Goal: Transaction & Acquisition: Purchase product/service

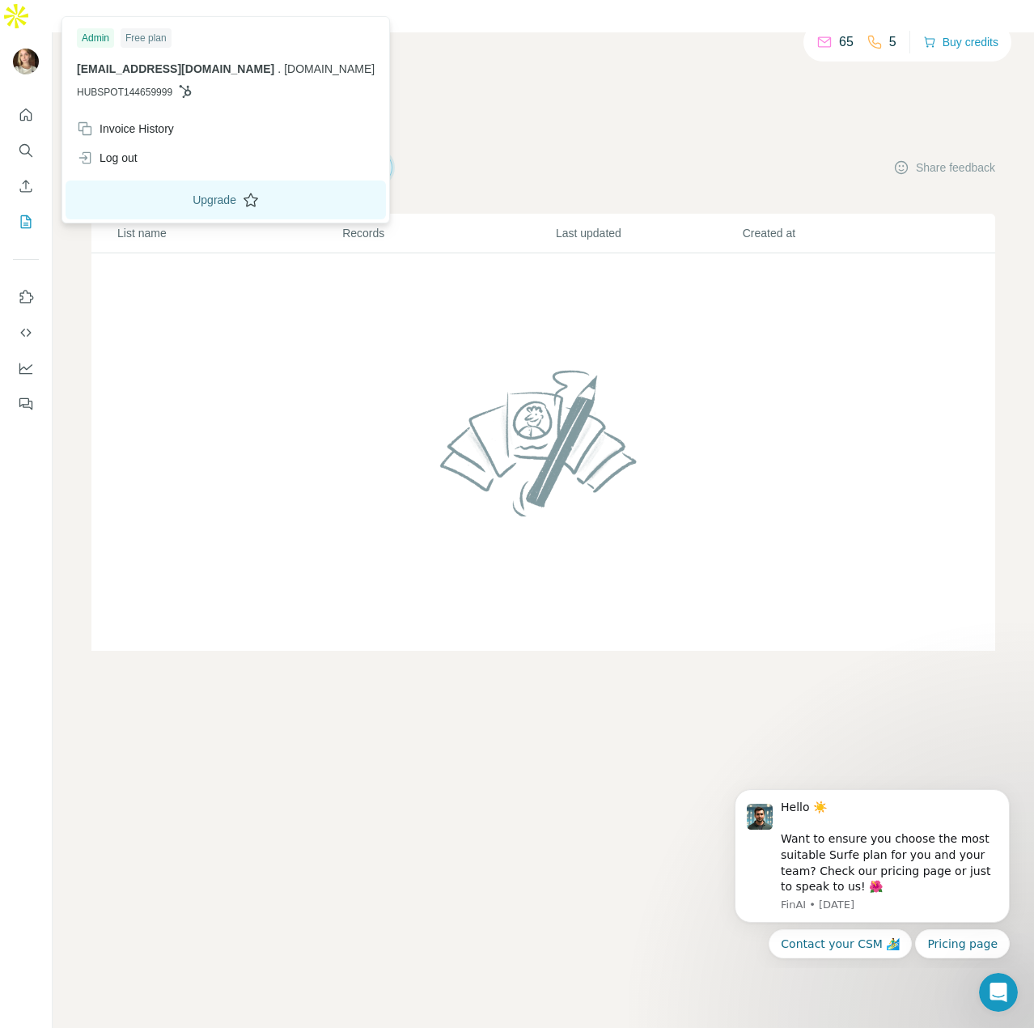
click at [144, 201] on button "Upgrade" at bounding box center [226, 199] width 320 height 39
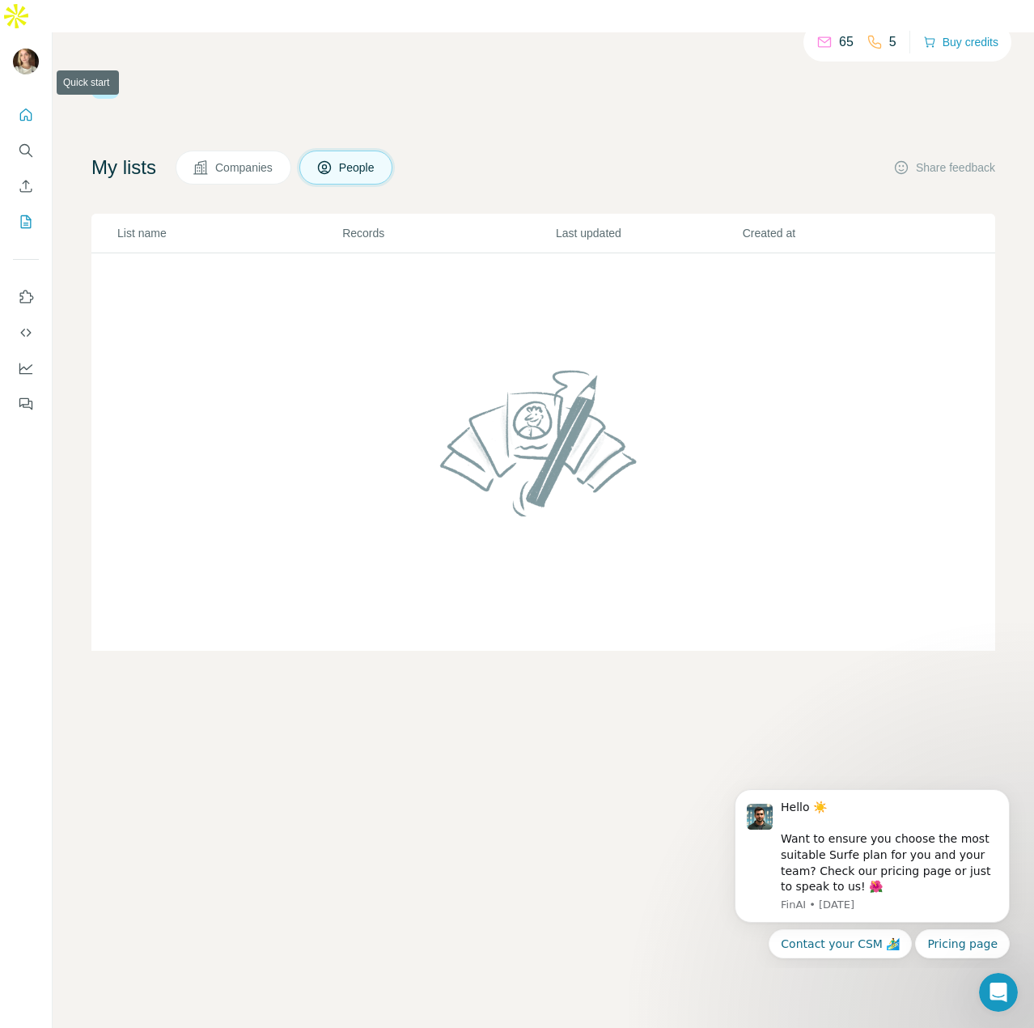
click at [33, 107] on icon "Quick start" at bounding box center [26, 115] width 16 height 16
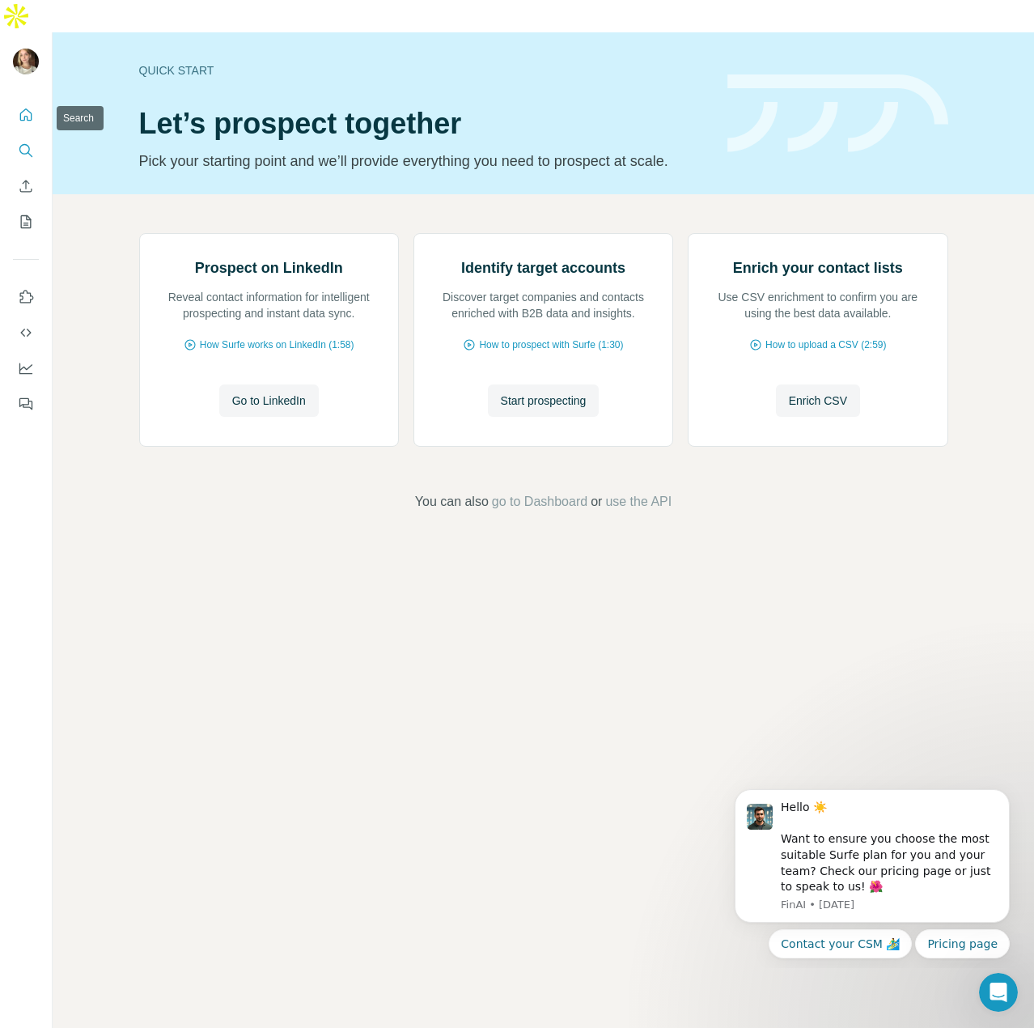
click at [28, 142] on icon "Search" at bounding box center [26, 150] width 16 height 16
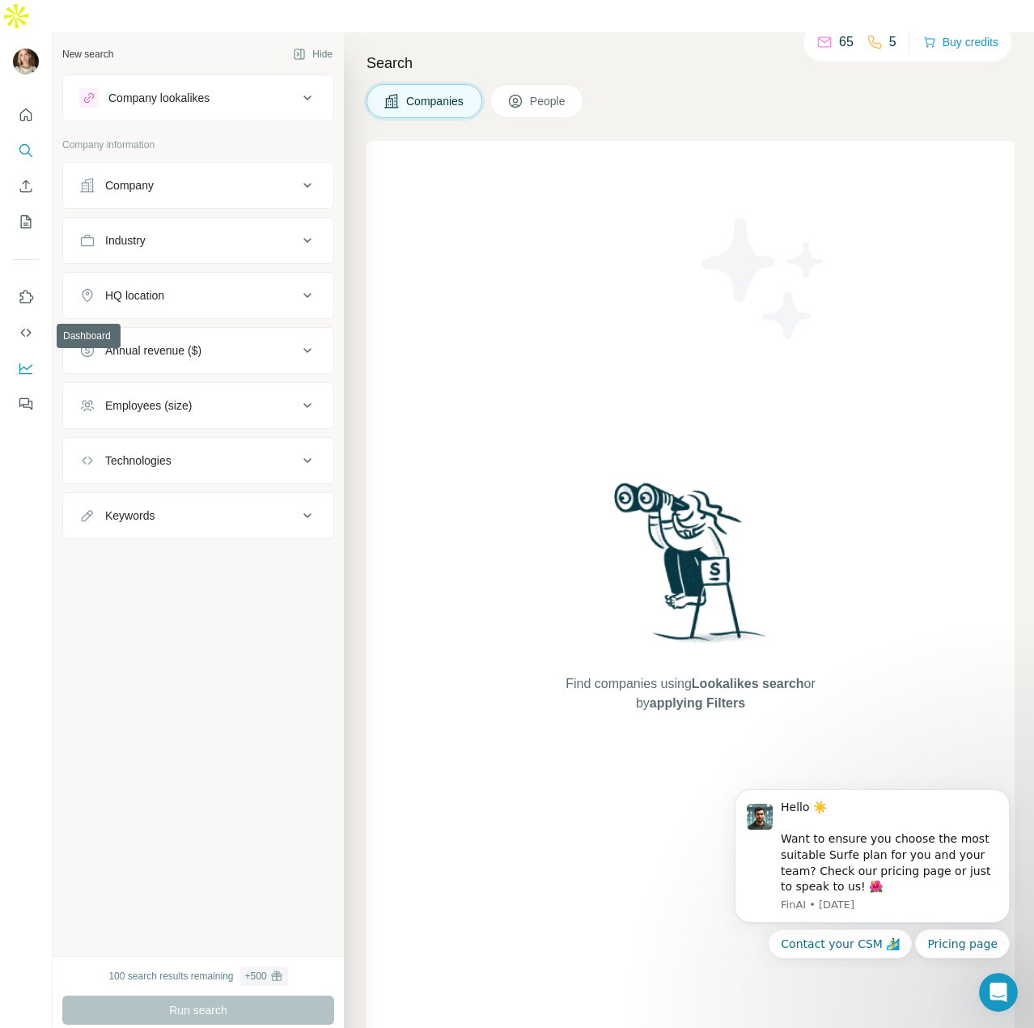
click at [23, 360] on icon "Dashboard" at bounding box center [26, 368] width 16 height 16
click at [953, 45] on button "Buy credits" at bounding box center [960, 42] width 75 height 23
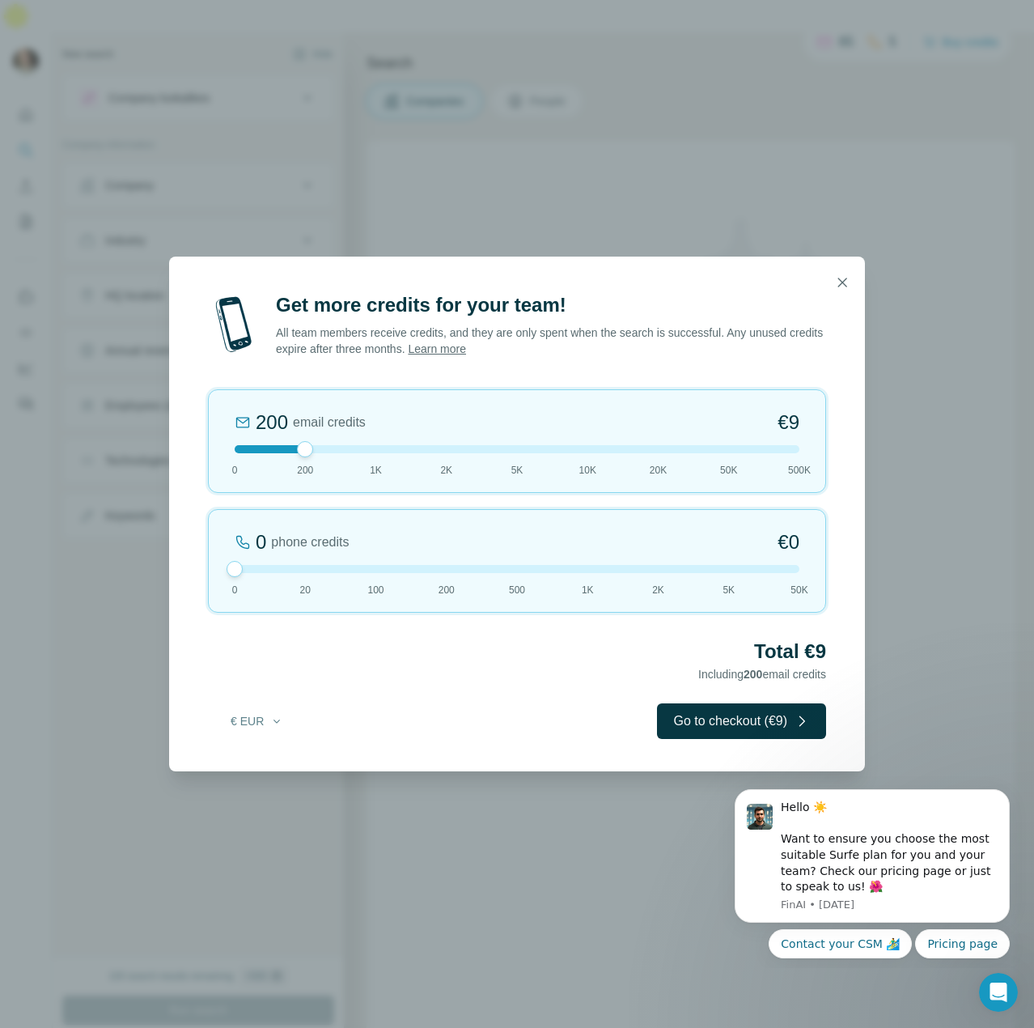
drag, startPoint x: 298, startPoint y: 571, endPoint x: 208, endPoint y: 572, distance: 89.8
click at [208, 572] on div "0 phone credits €0 [PHONE_NUMBER] 1K 2K 5K 50K" at bounding box center [517, 561] width 618 height 104
click at [689, 717] on button "Go to checkout (€9)" at bounding box center [741, 721] width 169 height 36
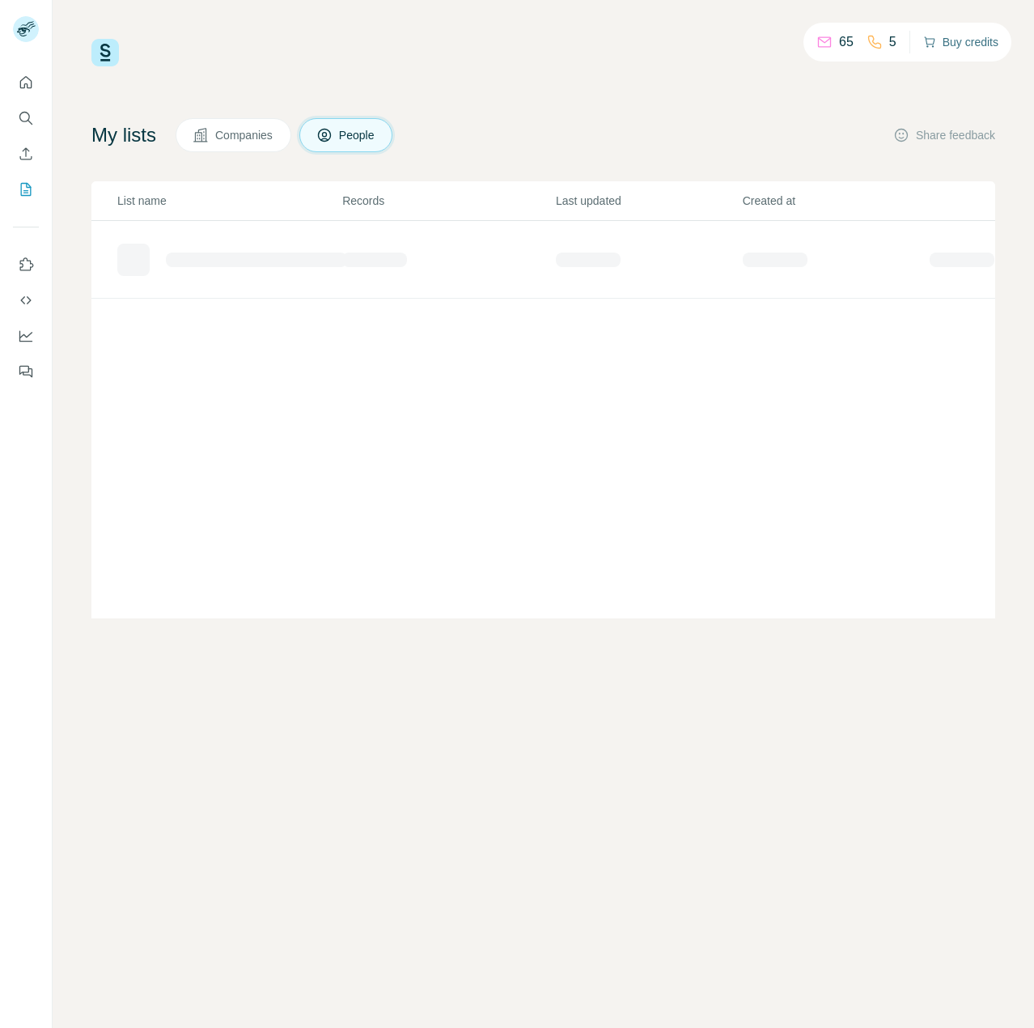
click at [958, 40] on button "Buy credits" at bounding box center [960, 42] width 75 height 23
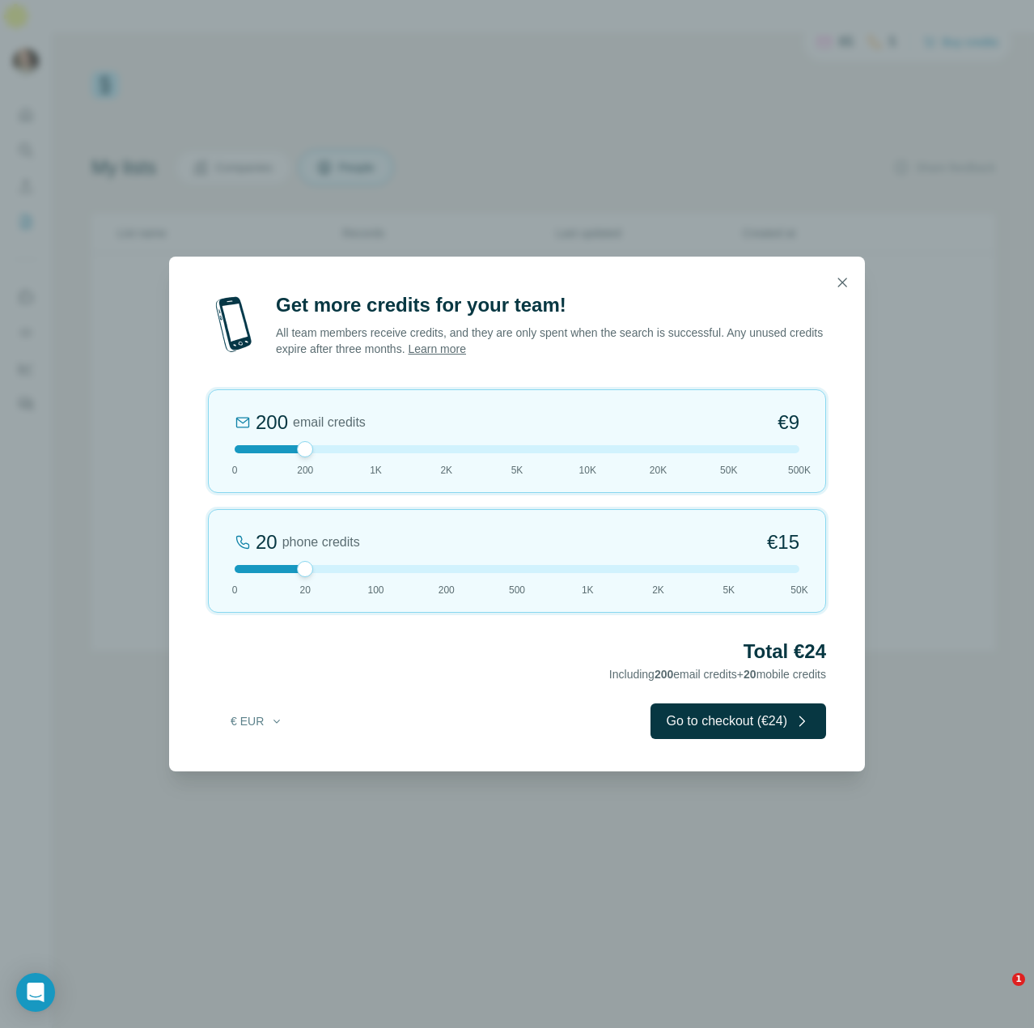
click at [243, 569] on div at bounding box center [517, 569] width 565 height 8
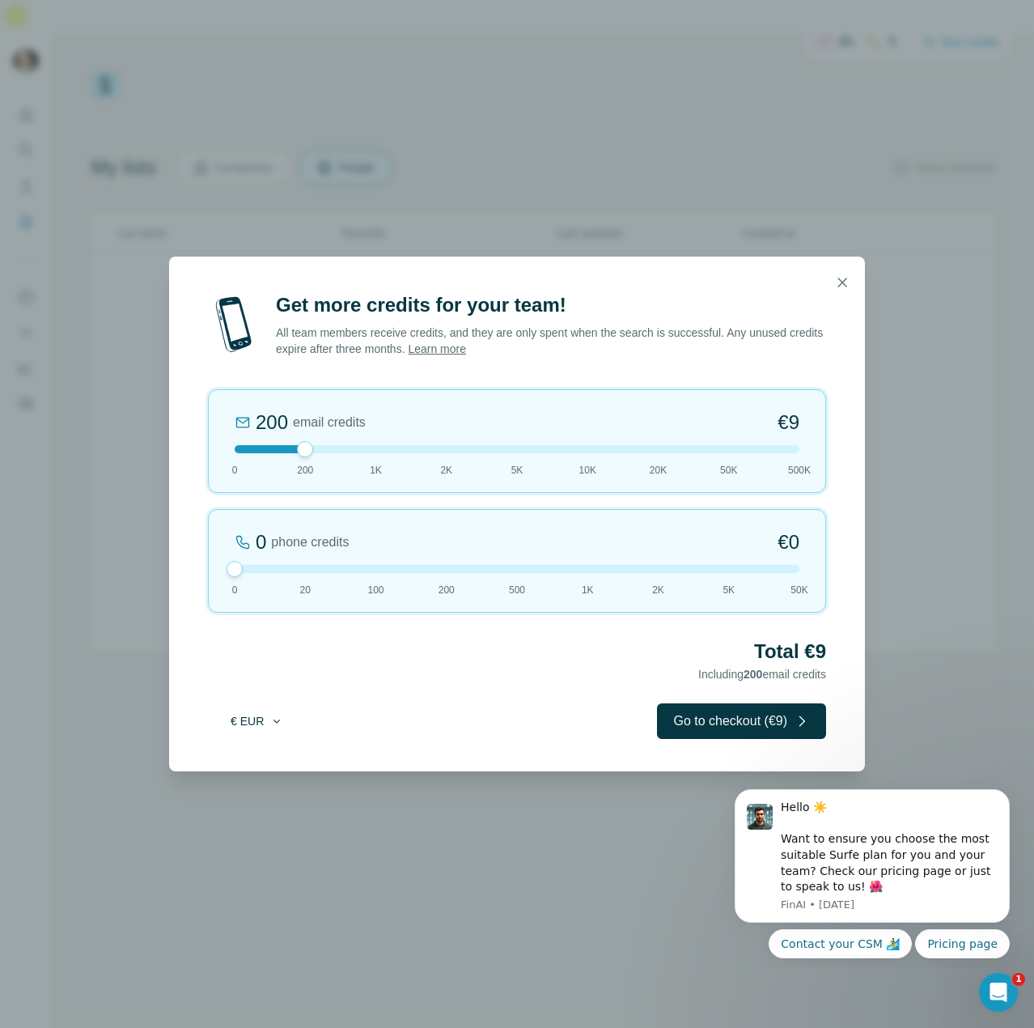
click at [246, 735] on button "€ EUR" at bounding box center [256, 720] width 75 height 29
click at [245, 765] on span "$ USD" at bounding box center [238, 757] width 33 height 16
click at [701, 724] on button "Go to checkout ($9)" at bounding box center [741, 721] width 169 height 36
